Goal: Obtain resource: Obtain resource

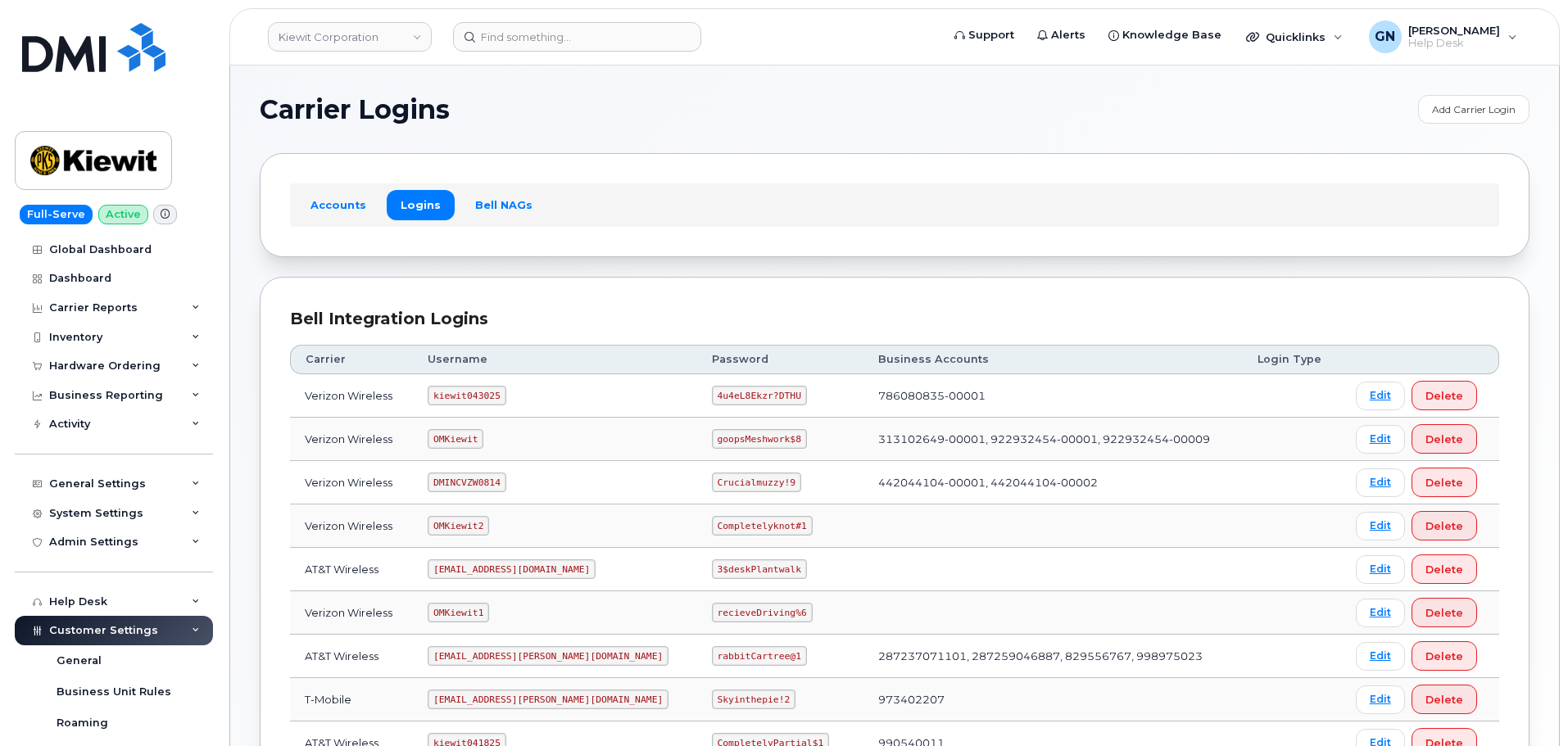
click at [474, 387] on code "kiewit043025" at bounding box center [466, 396] width 78 height 20
click at [476, 392] on code "kiewit043025" at bounding box center [466, 396] width 78 height 20
copy code "kiewit043025"
click at [717, 398] on code "4u4eL8Ekzr?DTHU" at bounding box center [760, 396] width 95 height 20
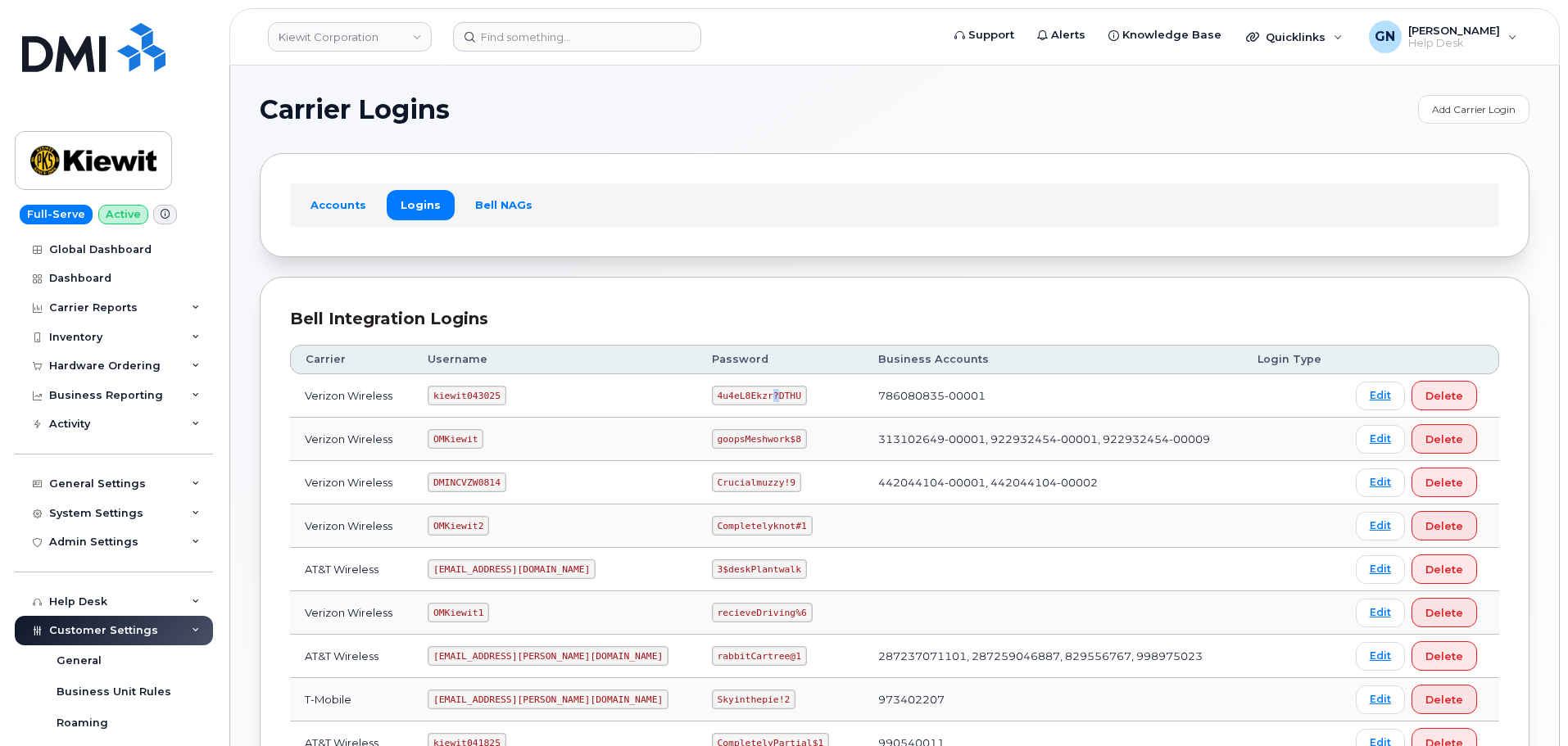
click at [717, 398] on code "4u4eL8Ekzr?DTHU" at bounding box center [760, 396] width 95 height 20
copy code "4u4eL8Ekzr?DTHU"
